Goal: Transaction & Acquisition: Book appointment/travel/reservation

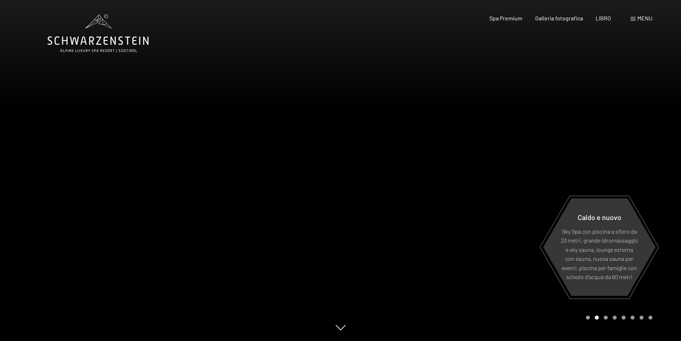
click at [591, 157] on div at bounding box center [511, 170] width 341 height 341
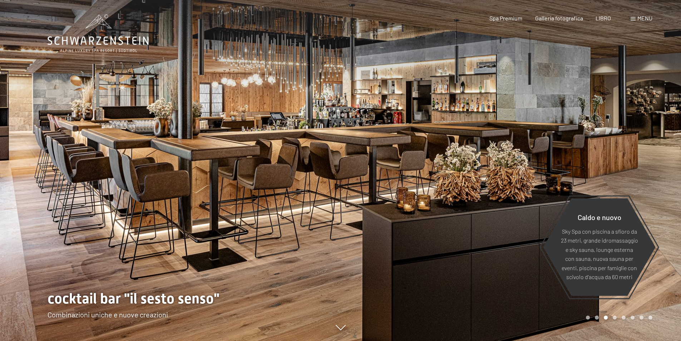
click at [591, 157] on div at bounding box center [511, 170] width 341 height 341
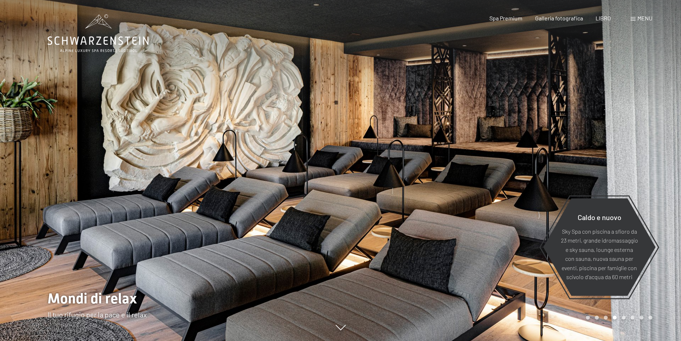
click at [591, 157] on div at bounding box center [511, 170] width 341 height 341
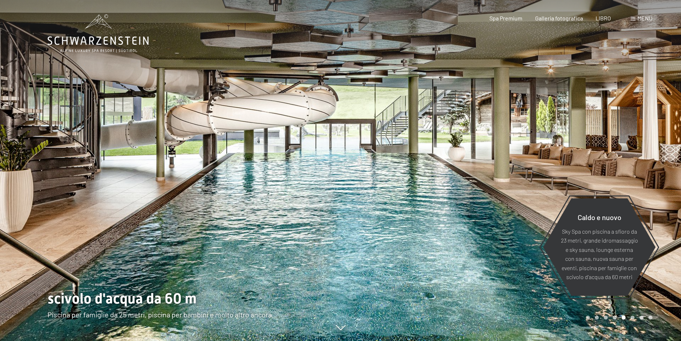
click at [591, 157] on div at bounding box center [511, 170] width 341 height 341
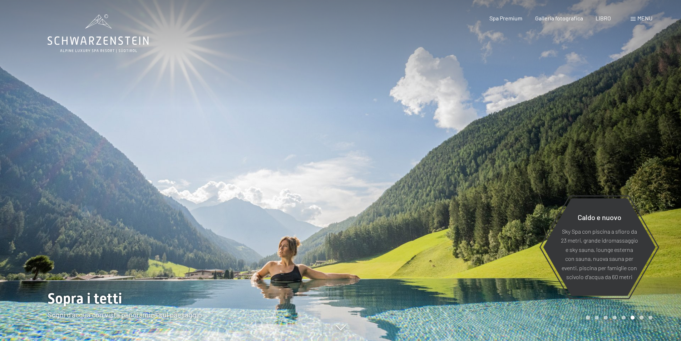
click at [591, 157] on div at bounding box center [511, 170] width 341 height 341
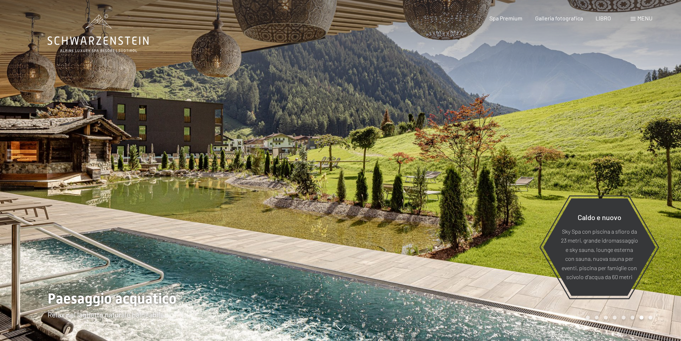
click at [591, 157] on div at bounding box center [511, 170] width 341 height 341
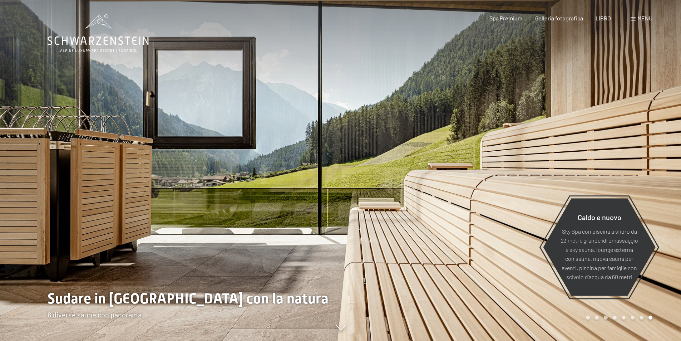
click at [591, 157] on div at bounding box center [511, 170] width 341 height 341
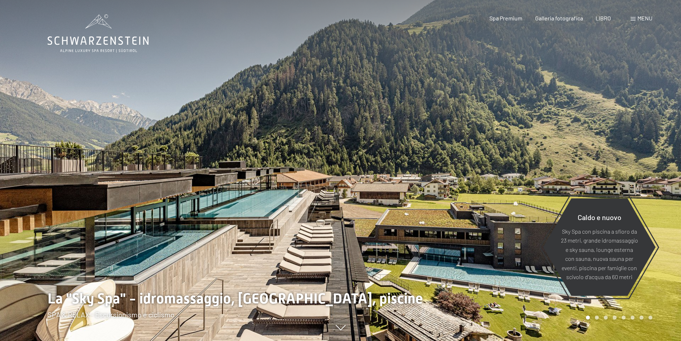
click at [591, 157] on div at bounding box center [511, 170] width 341 height 341
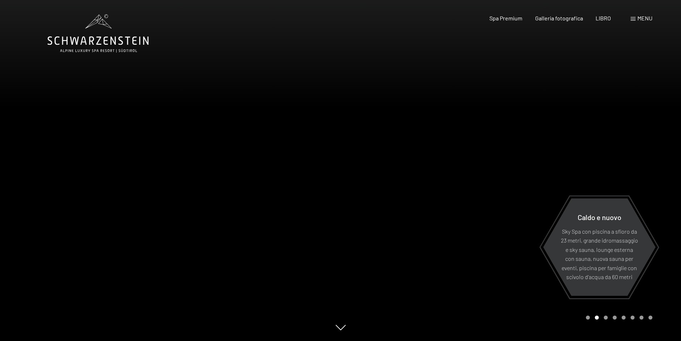
click at [591, 157] on div at bounding box center [511, 170] width 341 height 341
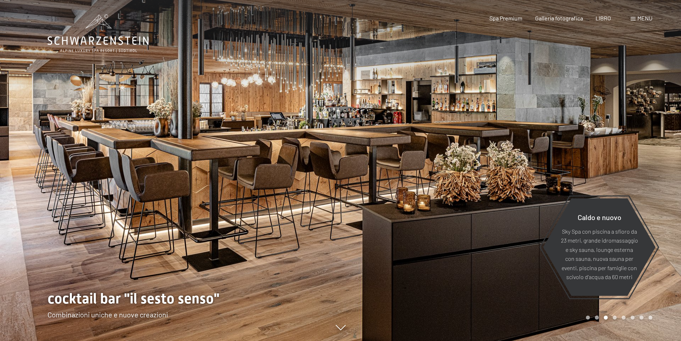
click at [591, 157] on div at bounding box center [511, 170] width 341 height 341
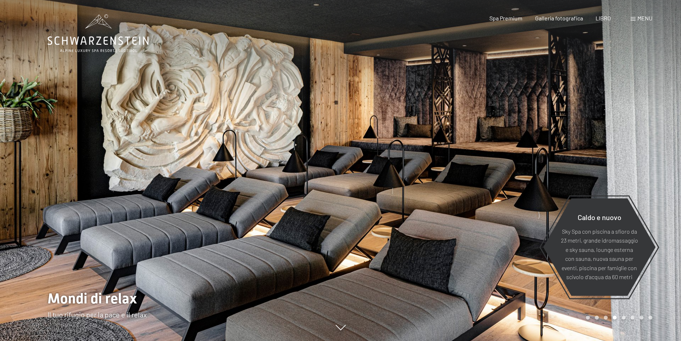
click at [649, 19] on font "menu" at bounding box center [645, 18] width 15 height 7
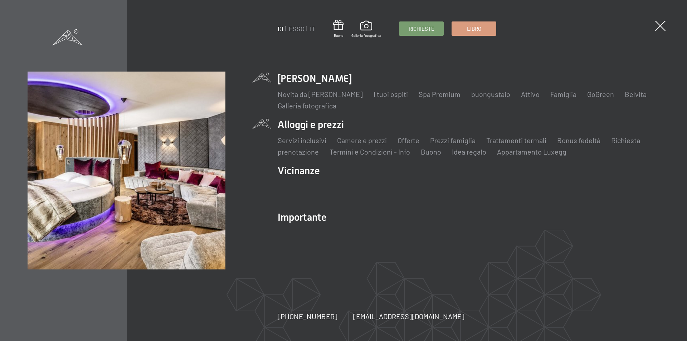
click at [304, 125] on li "Alloggi e prezzi Servizi inclusivi Camere e prezzi lista Offerte lista Prezzi f…" at bounding box center [469, 137] width 382 height 39
click at [356, 139] on font "Camere e prezzi" at bounding box center [362, 140] width 50 height 9
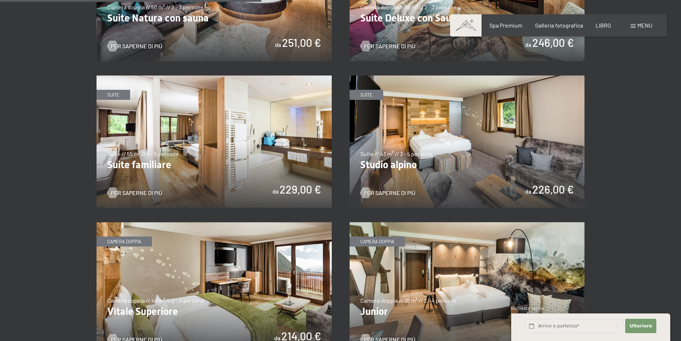
scroll to position [966, 0]
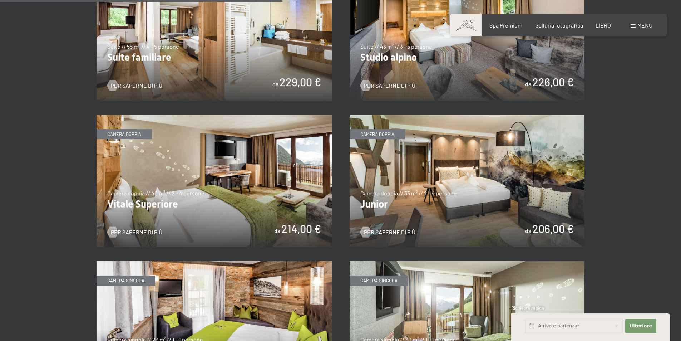
click at [196, 178] on img at bounding box center [214, 181] width 235 height 132
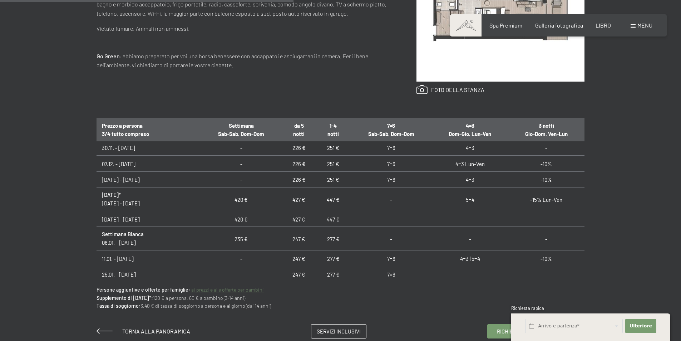
scroll to position [286, 0]
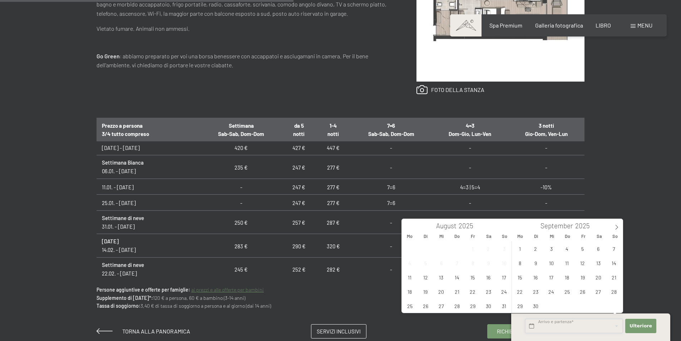
click at [572, 330] on input "text" at bounding box center [574, 326] width 98 height 15
click at [617, 228] on icon at bounding box center [616, 227] width 5 height 5
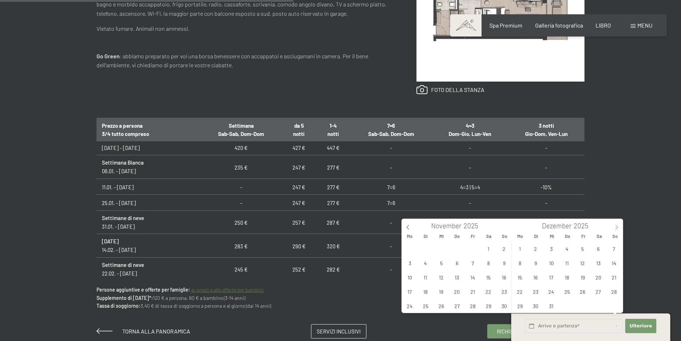
type input "2026"
click at [617, 228] on icon at bounding box center [616, 227] width 5 height 5
type input "2026"
click at [473, 248] on span "2" at bounding box center [473, 248] width 14 height 14
click at [583, 324] on input "Fr. 02.01.2026" at bounding box center [574, 326] width 98 height 15
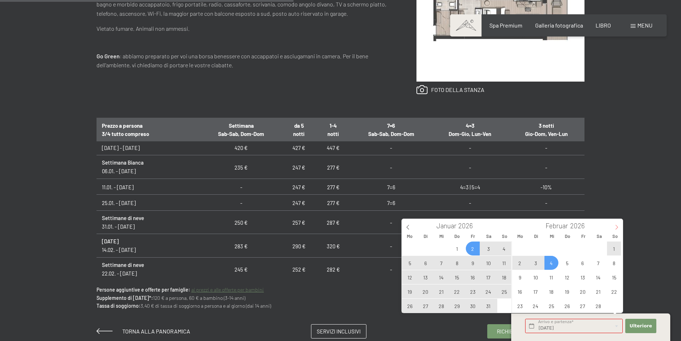
click at [615, 227] on icon at bounding box center [616, 227] width 5 height 5
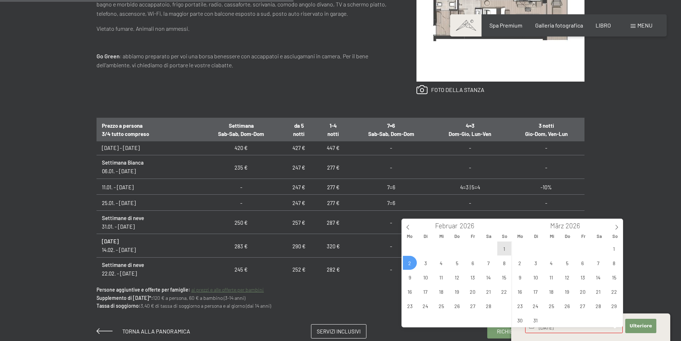
click at [410, 263] on span "2" at bounding box center [410, 263] width 14 height 14
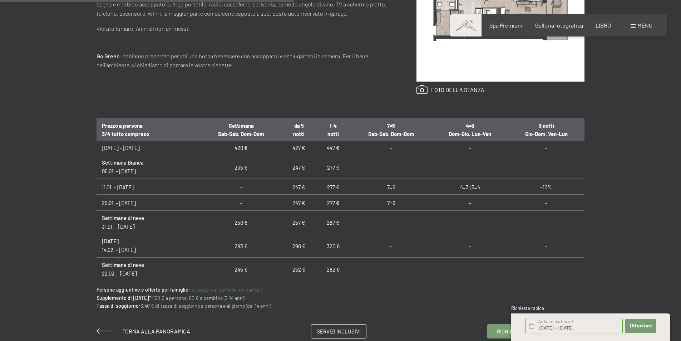
click at [553, 327] on input "Fr. 02.01.2026 - Mo. 02.02.2026" at bounding box center [574, 326] width 98 height 15
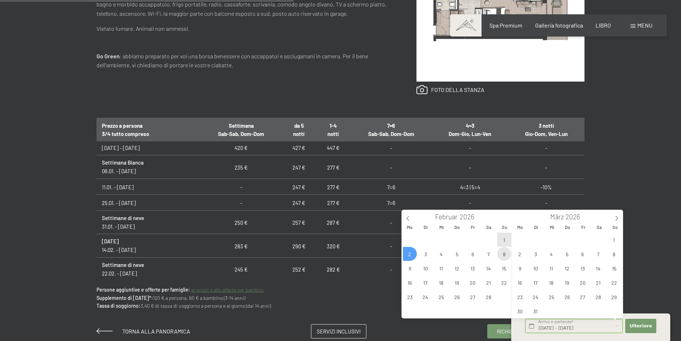
click at [503, 254] on span "8" at bounding box center [504, 254] width 14 height 14
click at [413, 255] on span "2" at bounding box center [410, 254] width 14 height 14
type input "Mo. 02.02.2026 - So. 08.02.2026"
